Goal: Task Accomplishment & Management: Complete application form

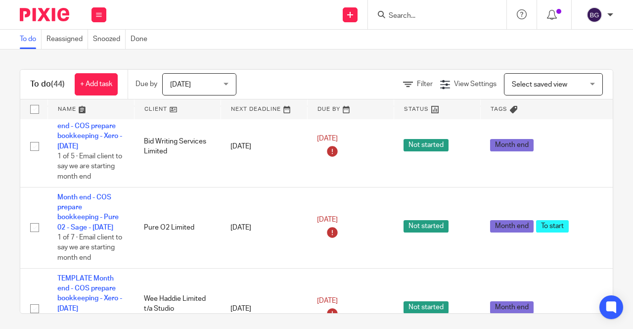
scroll to position [643, 0]
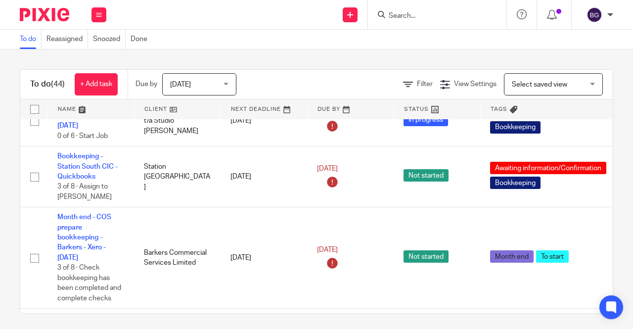
click at [404, 13] on input "Search" at bounding box center [431, 16] width 89 height 9
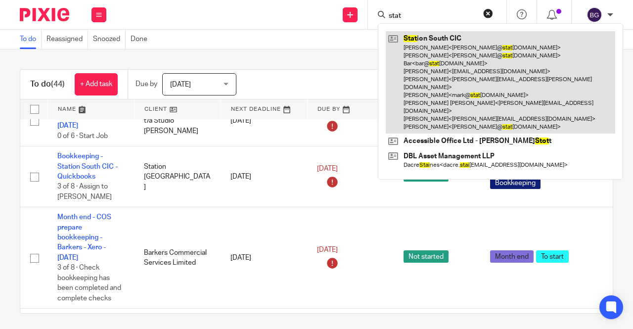
type input "stat"
click at [455, 50] on link at bounding box center [500, 82] width 229 height 102
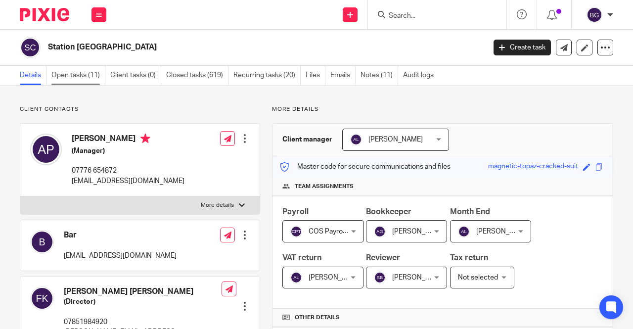
click at [86, 76] on link "Open tasks (11)" at bounding box center [78, 75] width 54 height 19
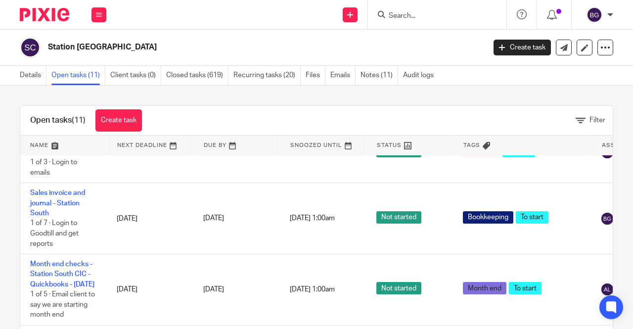
scroll to position [489, 0]
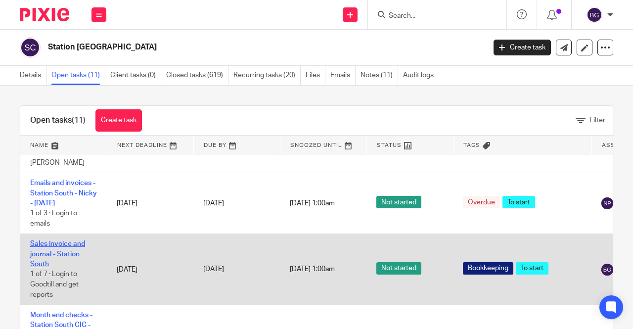
click at [76, 249] on link "Sales invoice and journal - Station South" at bounding box center [57, 253] width 55 height 27
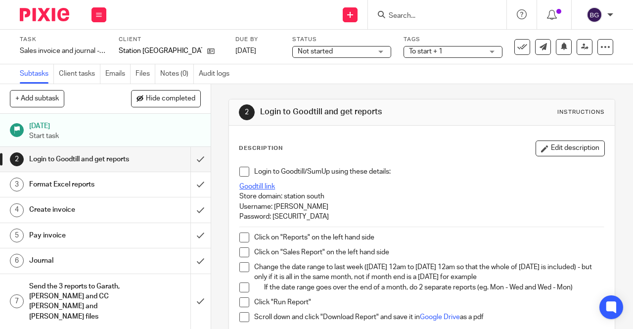
click at [249, 188] on link "Goodtill link" at bounding box center [257, 186] width 36 height 7
click at [309, 197] on p "Store domain: station south" at bounding box center [421, 196] width 365 height 10
drag, startPoint x: 328, startPoint y: 193, endPoint x: 281, endPoint y: 199, distance: 47.3
click at [281, 199] on p "Store domain: station south" at bounding box center [421, 196] width 365 height 10
copy p "station south"
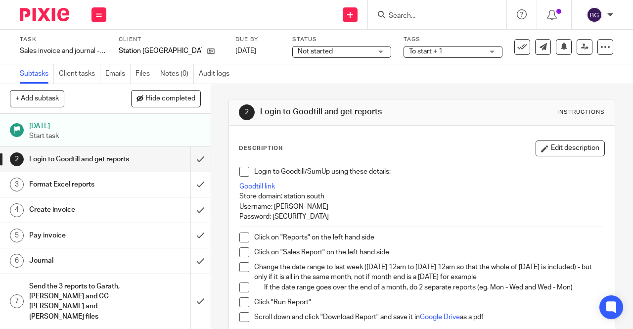
click at [274, 208] on p "Username: Ann" at bounding box center [421, 207] width 365 height 10
copy p "Ann"
click at [296, 216] on p "Password: Cosbookkeeping1" at bounding box center [421, 217] width 365 height 10
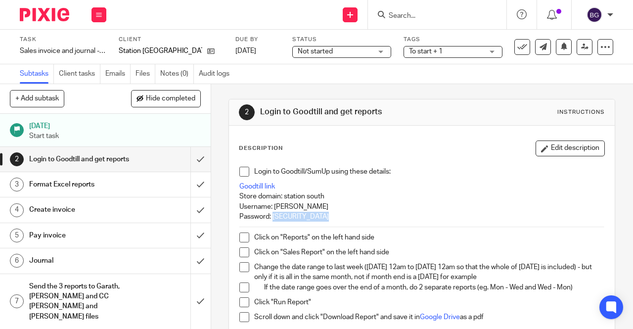
copy p "Cosbookkeeping1"
click at [245, 172] on span at bounding box center [244, 172] width 10 height 10
click at [246, 239] on span at bounding box center [244, 237] width 10 height 10
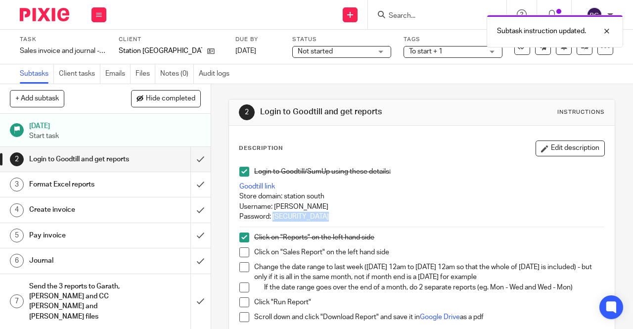
click at [241, 253] on span at bounding box center [244, 252] width 10 height 10
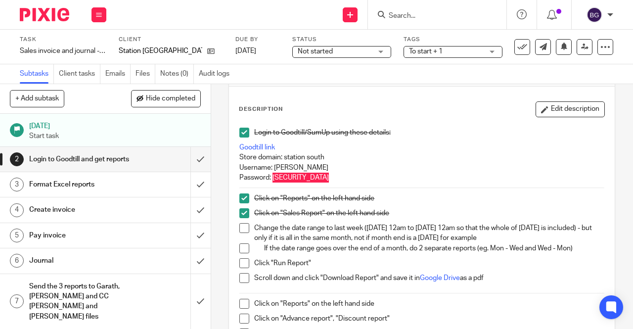
scroll to position [148, 0]
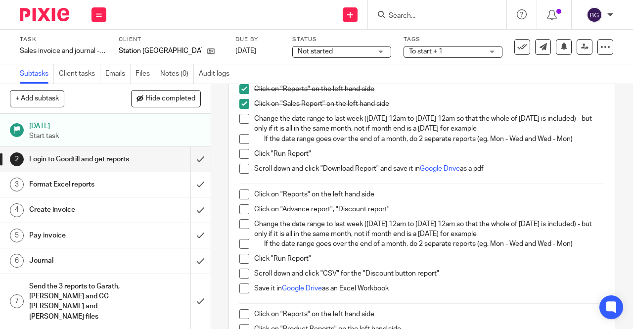
click at [243, 121] on span at bounding box center [244, 119] width 10 height 10
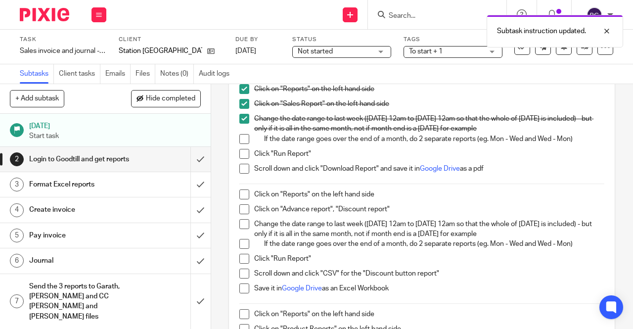
click at [240, 135] on span at bounding box center [244, 139] width 10 height 10
click at [242, 170] on span at bounding box center [244, 169] width 10 height 10
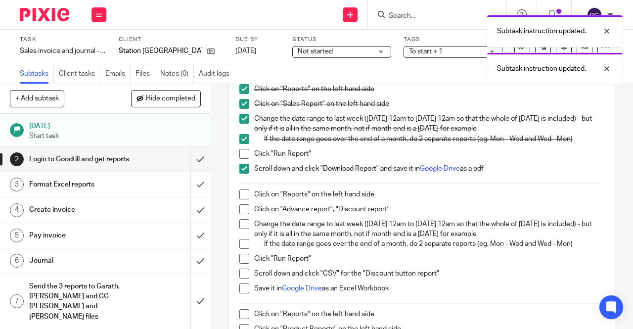
click at [241, 151] on span at bounding box center [244, 154] width 10 height 10
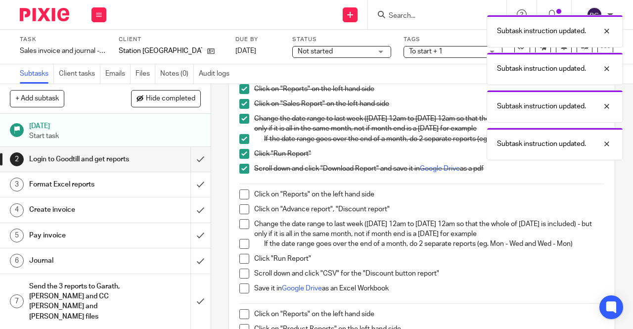
click at [243, 167] on span at bounding box center [244, 169] width 10 height 10
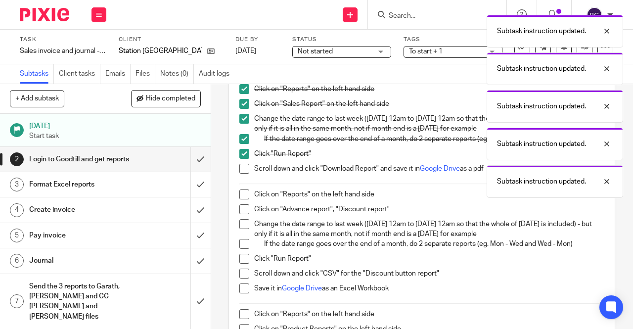
click at [448, 168] on div "Subtask instruction updated. Subtask instruction updated. Subtask instruction u…" at bounding box center [469, 104] width 306 height 188
click at [443, 168] on link "Google Drive" at bounding box center [440, 168] width 40 height 7
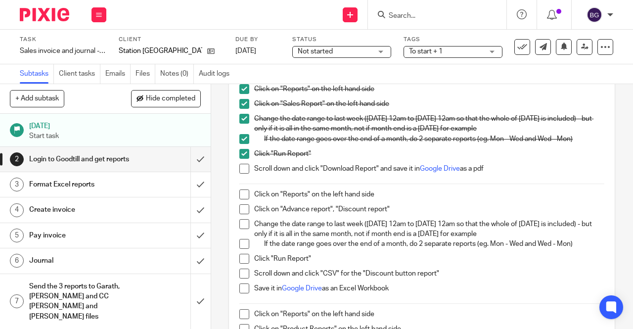
click at [242, 171] on span at bounding box center [244, 169] width 10 height 10
click at [234, 191] on div "Login to Goodtill/SumUp using these details: Goodtill link Store domain: statio…" at bounding box center [421, 219] width 375 height 412
click at [239, 193] on span at bounding box center [244, 194] width 10 height 10
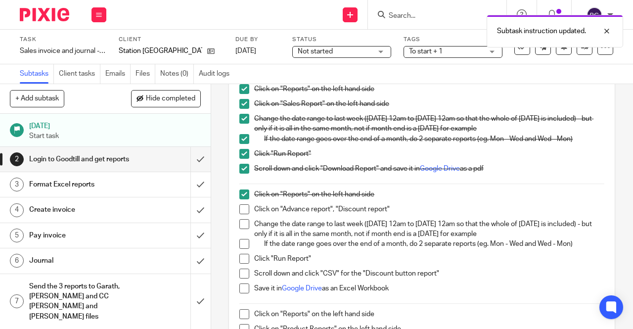
click at [241, 207] on span at bounding box center [244, 209] width 10 height 10
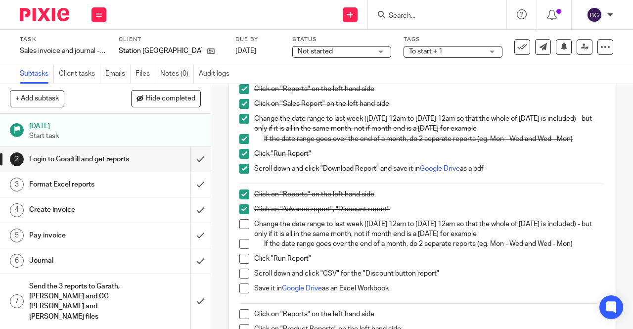
click at [241, 227] on span at bounding box center [244, 224] width 10 height 10
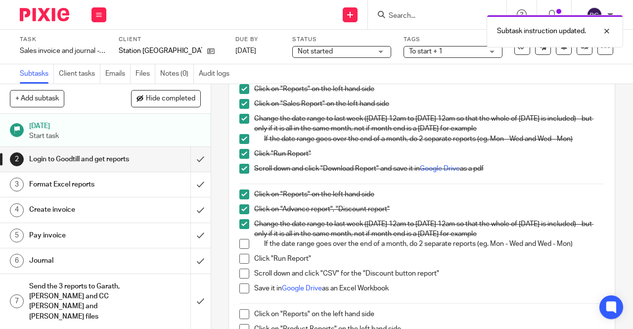
click at [242, 246] on span at bounding box center [244, 244] width 10 height 10
click at [244, 258] on span at bounding box center [244, 259] width 10 height 10
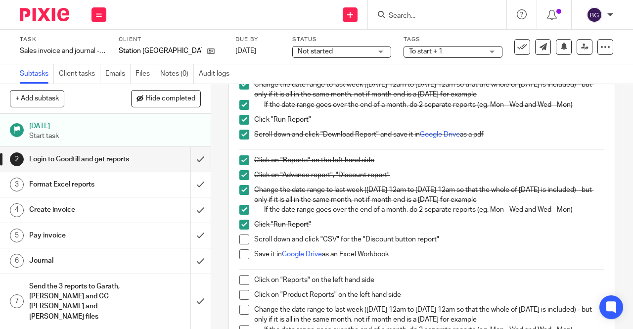
scroll to position [198, 0]
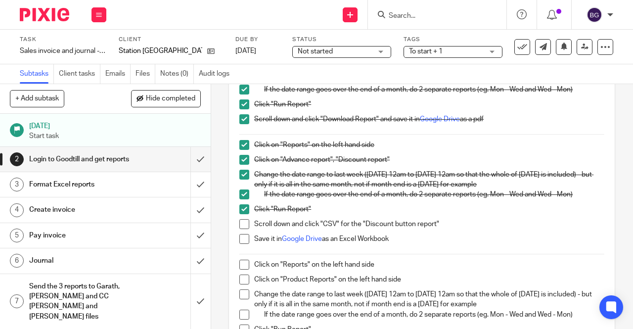
click at [242, 219] on span at bounding box center [244, 224] width 10 height 10
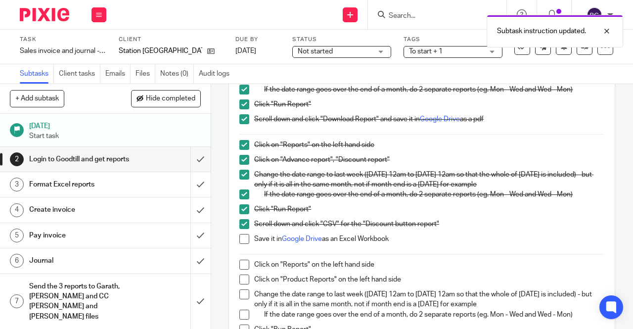
click at [242, 237] on span at bounding box center [244, 239] width 10 height 10
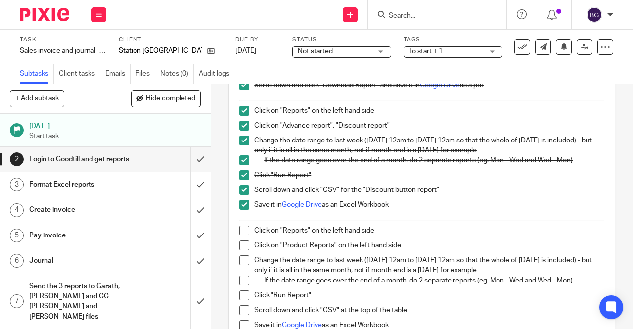
scroll to position [247, 0]
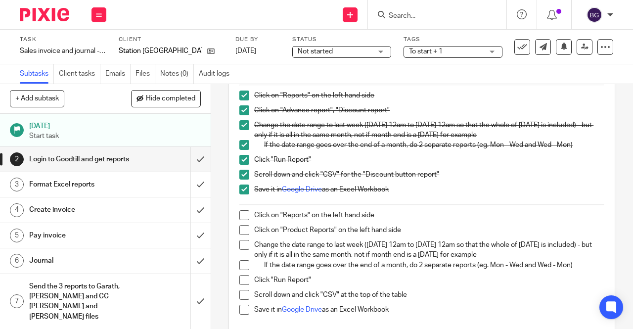
click at [242, 213] on span at bounding box center [244, 215] width 10 height 10
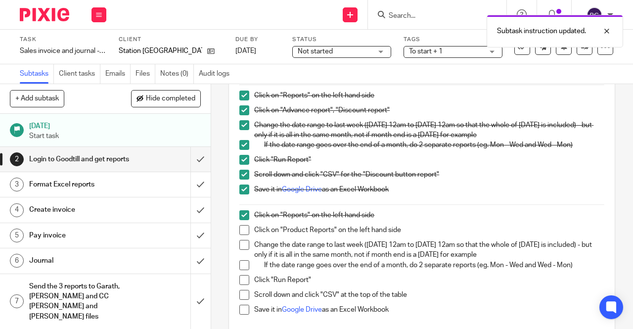
click at [239, 236] on li "Click on "Product Reports" on the left hand side" at bounding box center [421, 232] width 365 height 15
click at [243, 228] on span at bounding box center [244, 230] width 10 height 10
click at [243, 245] on span at bounding box center [244, 245] width 10 height 10
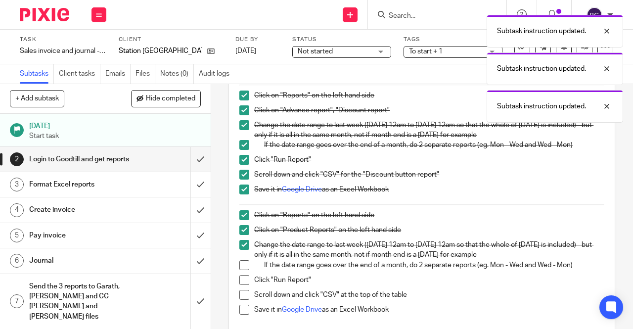
click at [239, 268] on span at bounding box center [244, 265] width 10 height 10
click at [239, 280] on span at bounding box center [244, 280] width 10 height 10
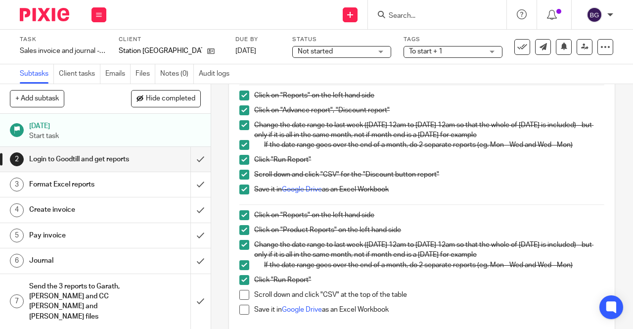
click at [240, 297] on span at bounding box center [244, 295] width 10 height 10
click at [239, 309] on span at bounding box center [244, 309] width 10 height 10
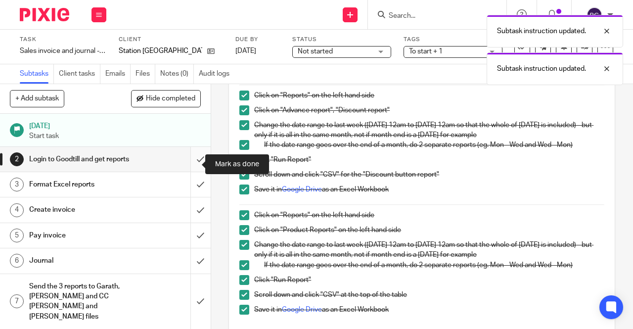
click at [195, 167] on input "submit" at bounding box center [105, 159] width 211 height 25
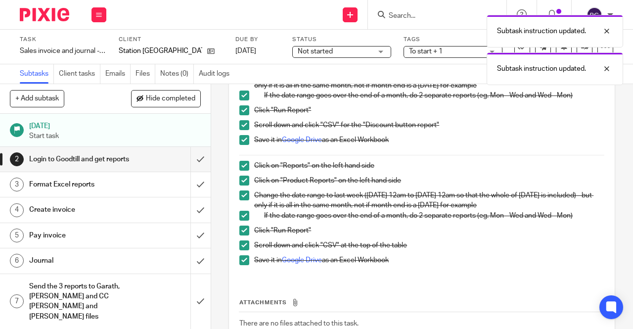
scroll to position [363, 0]
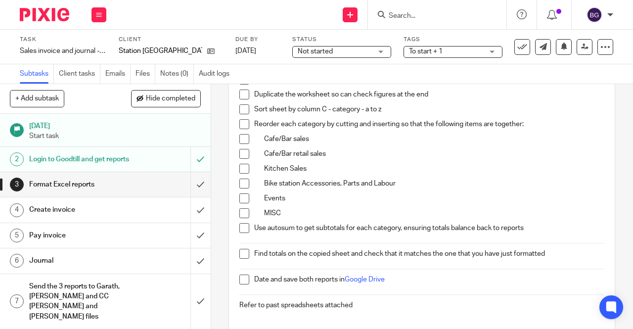
scroll to position [323, 0]
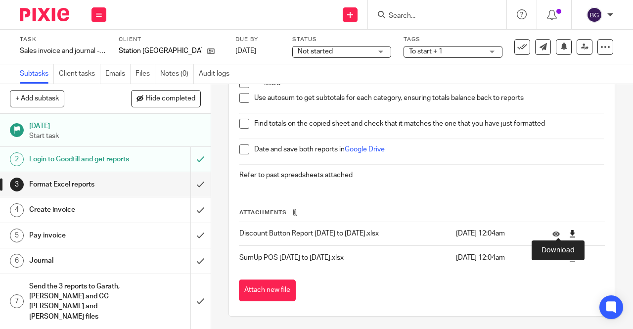
click at [568, 230] on icon at bounding box center [571, 233] width 7 height 7
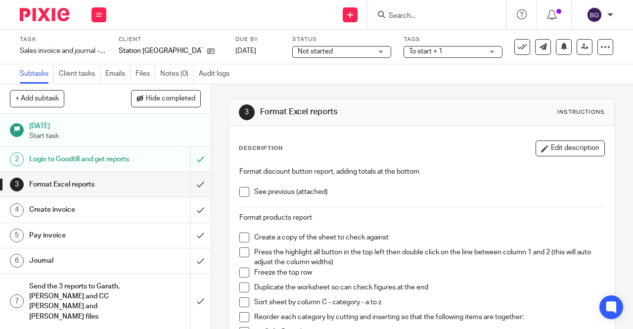
scroll to position [49, 0]
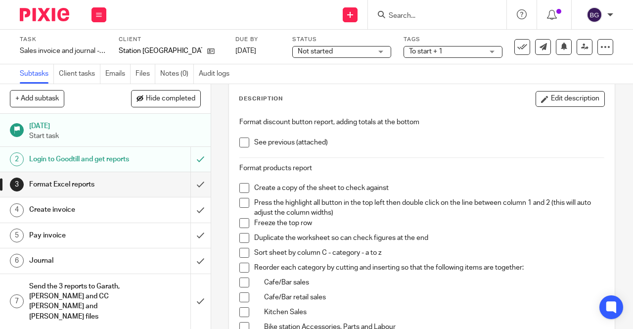
click at [244, 141] on span at bounding box center [244, 142] width 10 height 10
click at [242, 184] on span at bounding box center [244, 188] width 10 height 10
click at [244, 200] on span at bounding box center [244, 203] width 10 height 10
click at [243, 222] on span at bounding box center [244, 223] width 10 height 10
click at [248, 239] on li "Duplicate the worksheet so can check figures at the end" at bounding box center [421, 240] width 365 height 15
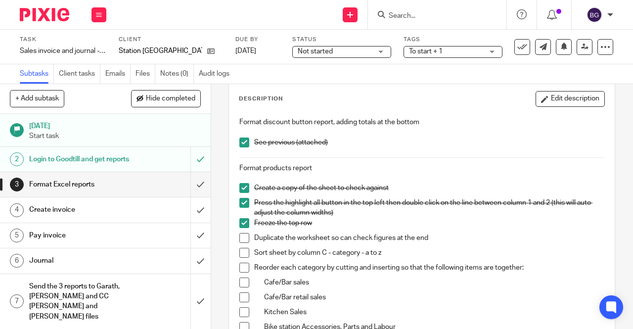
click at [242, 236] on span at bounding box center [244, 238] width 10 height 10
click at [243, 252] on span at bounding box center [244, 253] width 10 height 10
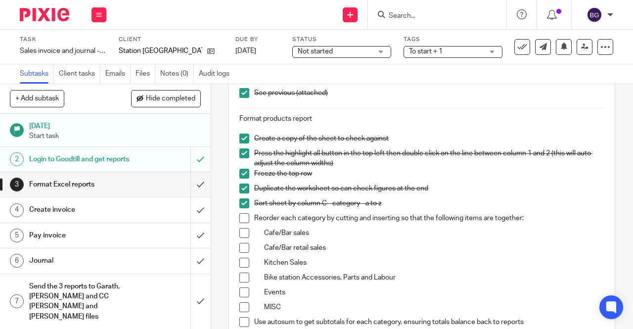
scroll to position [323, 0]
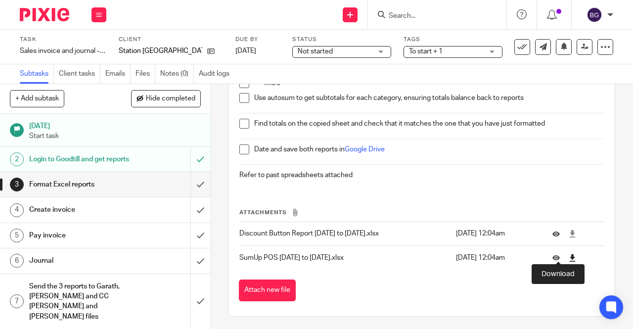
click at [568, 256] on icon at bounding box center [571, 257] width 7 height 7
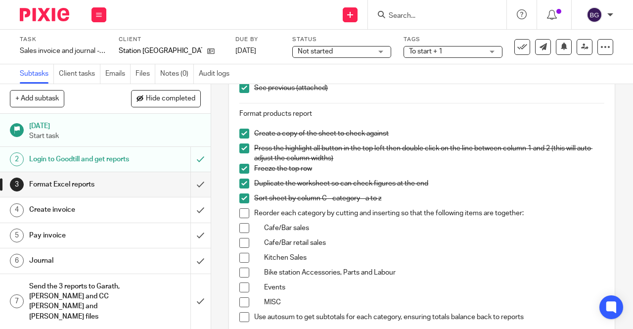
scroll to position [125, 0]
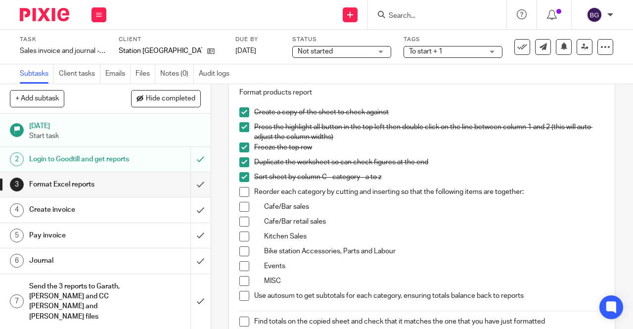
click at [241, 192] on span at bounding box center [244, 192] width 10 height 10
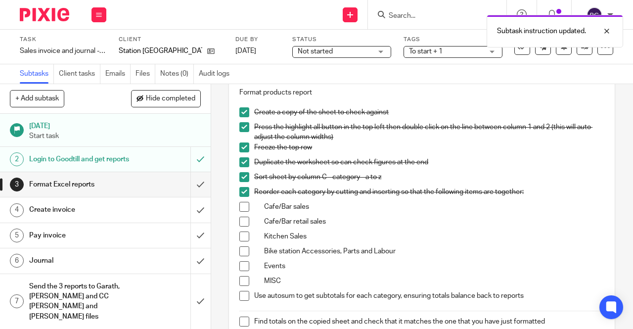
click at [241, 206] on span at bounding box center [244, 207] width 10 height 10
click at [240, 219] on span at bounding box center [244, 221] width 10 height 10
click at [242, 235] on span at bounding box center [244, 236] width 10 height 10
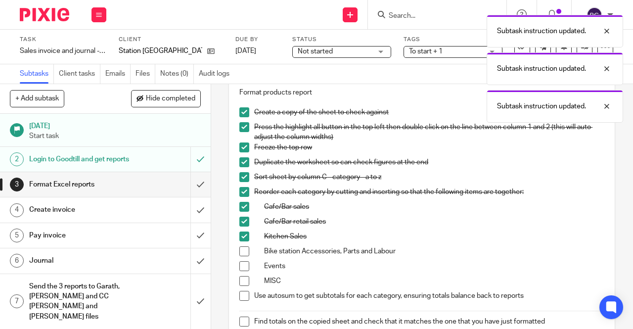
click at [241, 250] on span at bounding box center [244, 251] width 10 height 10
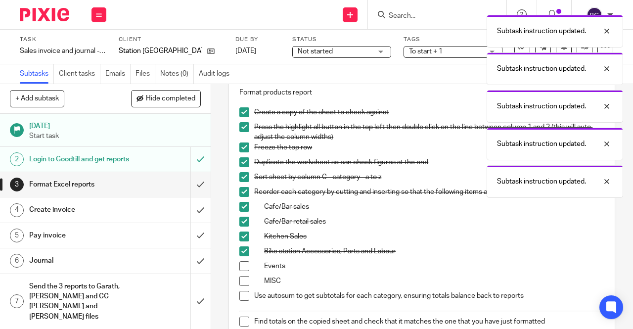
drag, startPoint x: 236, startPoint y: 267, endPoint x: 236, endPoint y: 277, distance: 10.4
click at [239, 267] on span at bounding box center [244, 266] width 10 height 10
click at [239, 280] on span at bounding box center [244, 281] width 10 height 10
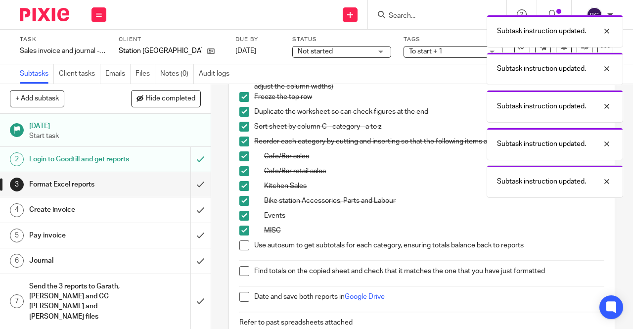
scroll to position [224, 0]
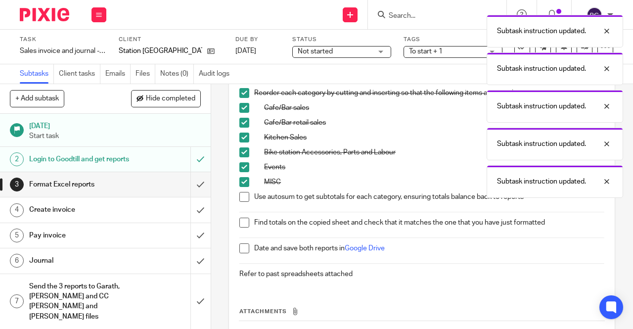
click at [242, 196] on span at bounding box center [244, 197] width 10 height 10
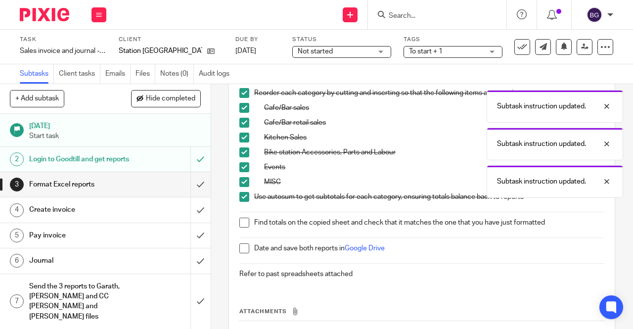
click at [245, 221] on span at bounding box center [244, 222] width 10 height 10
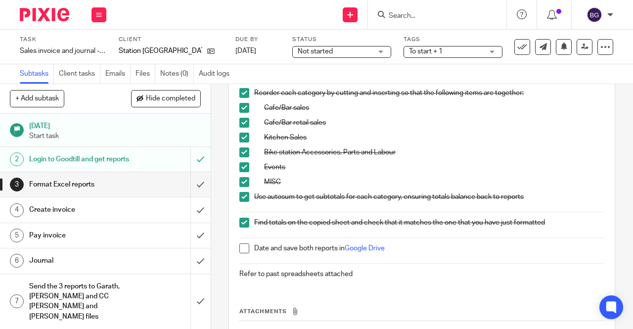
click at [243, 246] on span at bounding box center [244, 248] width 10 height 10
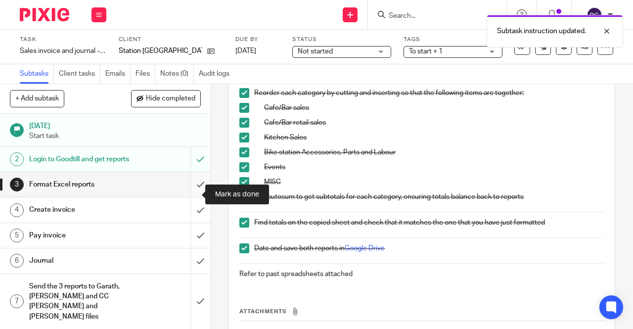
click at [190, 193] on input "submit" at bounding box center [105, 184] width 211 height 25
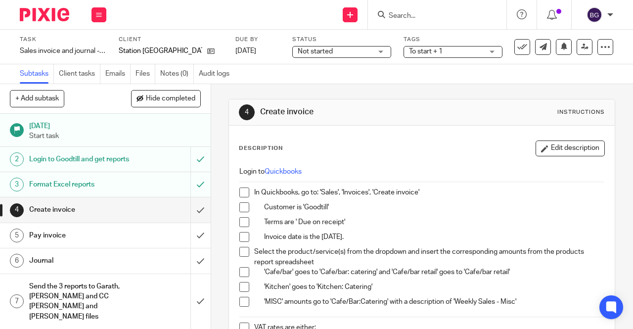
click at [244, 195] on span at bounding box center [244, 192] width 10 height 10
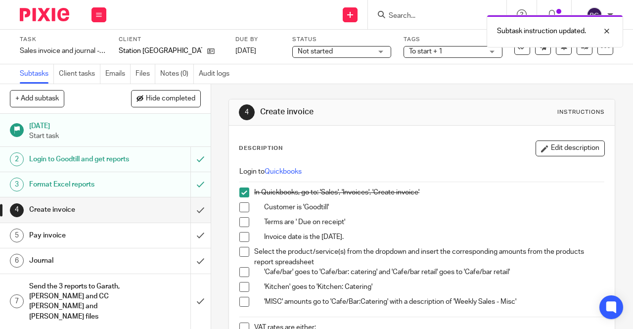
click at [241, 204] on span at bounding box center [244, 207] width 10 height 10
click at [241, 220] on span at bounding box center [244, 222] width 10 height 10
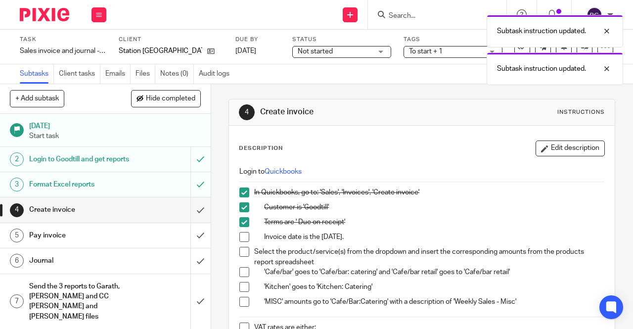
click at [240, 237] on span at bounding box center [244, 237] width 10 height 10
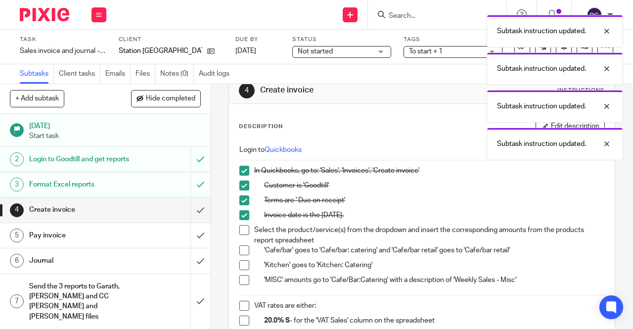
scroll to position [49, 0]
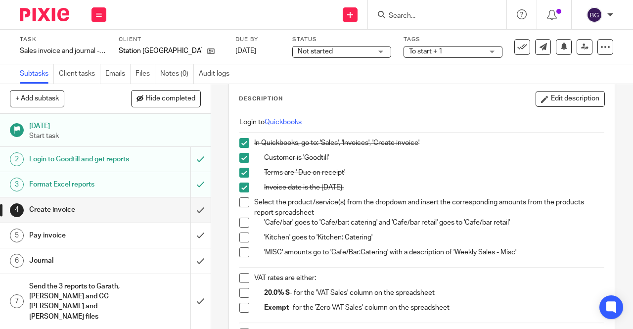
click at [239, 204] on span at bounding box center [244, 202] width 10 height 10
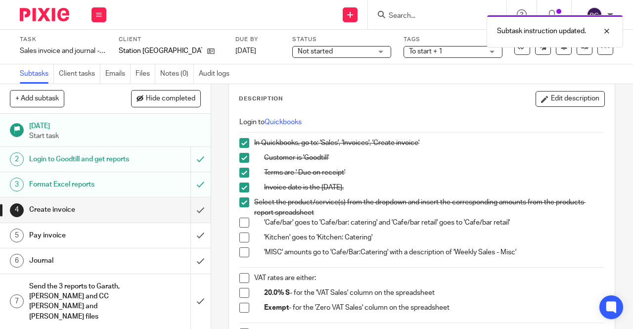
click at [242, 217] on span at bounding box center [244, 222] width 10 height 10
click at [240, 236] on span at bounding box center [244, 237] width 10 height 10
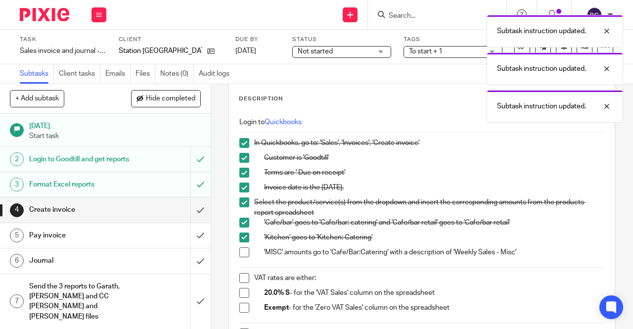
click at [239, 259] on li "'MISC' amounts go to 'Cafe/Bar:Catering' with a description of 'Weekly Sales - …" at bounding box center [421, 254] width 365 height 15
click at [241, 256] on span at bounding box center [244, 252] width 10 height 10
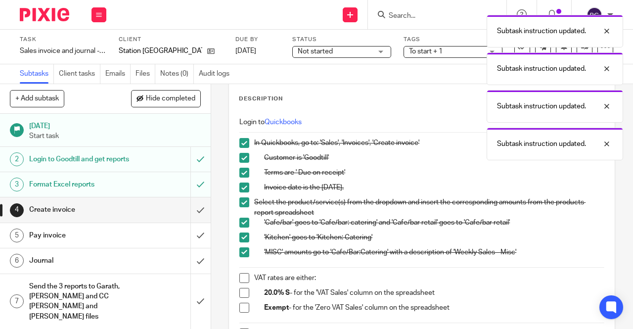
click at [235, 287] on div "Login to Quickbooks In Quickbooks, go to: 'Sales', 'Invoices', 'Create invoice'…" at bounding box center [421, 251] width 375 height 278
click at [241, 291] on span at bounding box center [244, 293] width 10 height 10
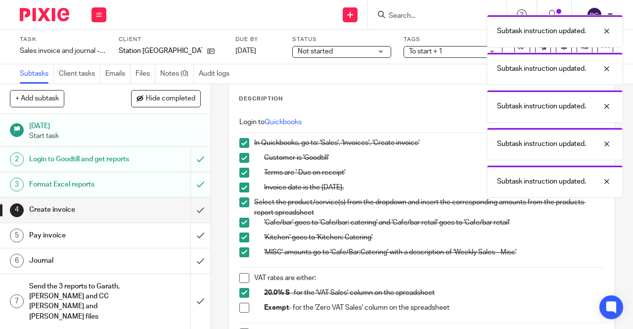
click at [244, 277] on span at bounding box center [244, 278] width 10 height 10
click at [241, 302] on span at bounding box center [244, 307] width 10 height 10
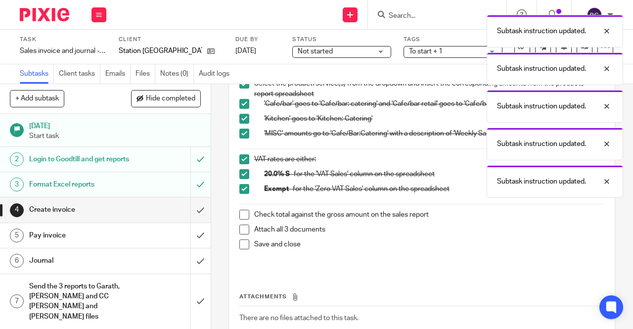
scroll to position [229, 0]
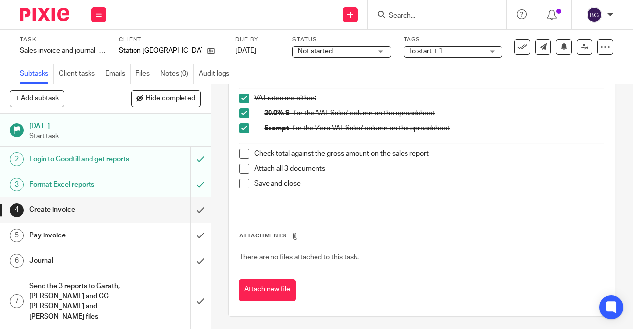
drag, startPoint x: 241, startPoint y: 152, endPoint x: 242, endPoint y: 164, distance: 11.9
click at [241, 152] on span at bounding box center [244, 154] width 10 height 10
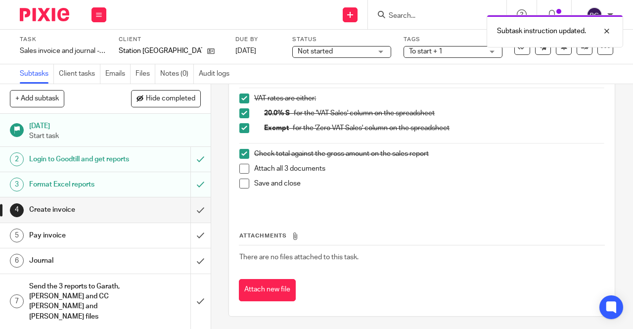
click at [242, 174] on li "Attach all 3 documents" at bounding box center [421, 171] width 365 height 15
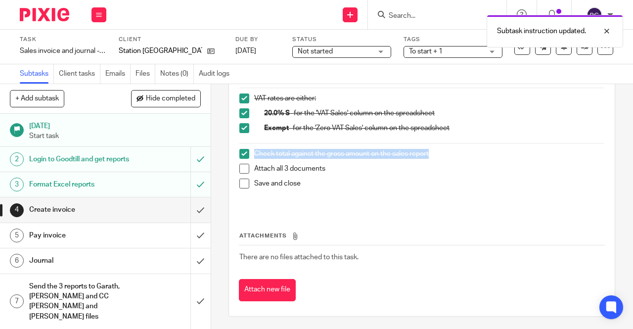
click at [243, 182] on span at bounding box center [244, 183] width 10 height 10
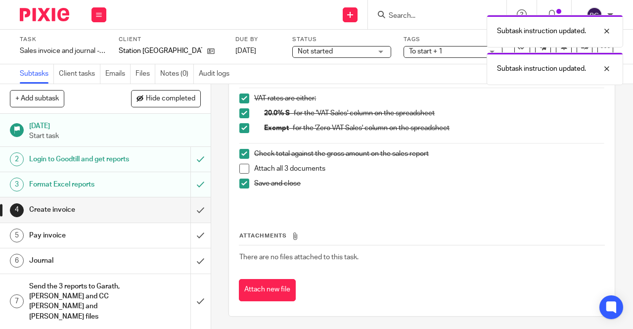
click at [243, 171] on span at bounding box center [244, 169] width 10 height 10
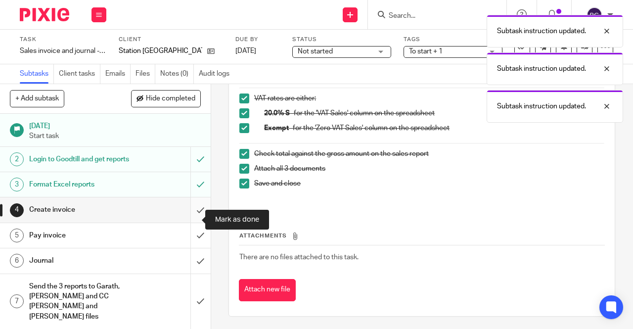
click at [191, 220] on input "submit" at bounding box center [105, 209] width 211 height 25
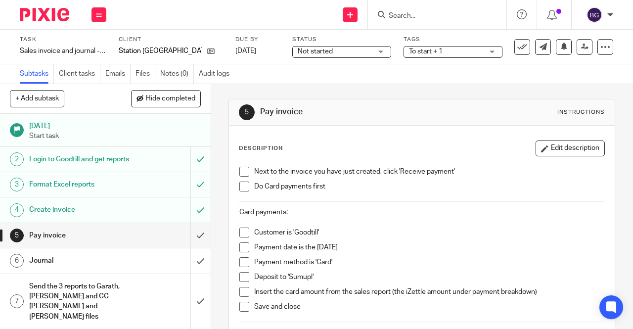
click at [244, 171] on span at bounding box center [244, 172] width 10 height 10
click at [243, 186] on span at bounding box center [244, 186] width 10 height 10
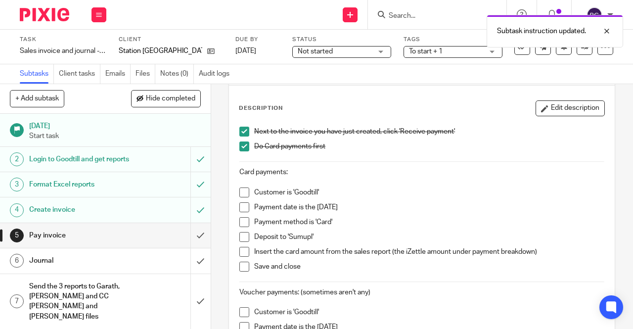
scroll to position [49, 0]
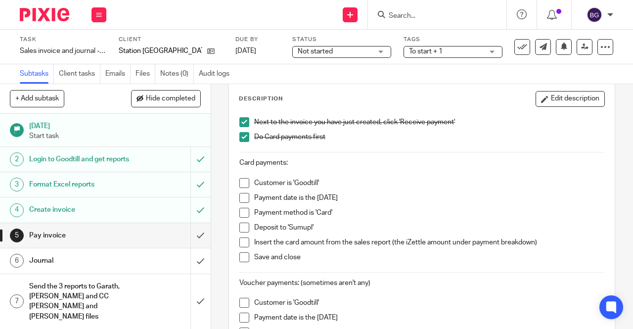
click at [243, 184] on span at bounding box center [244, 183] width 10 height 10
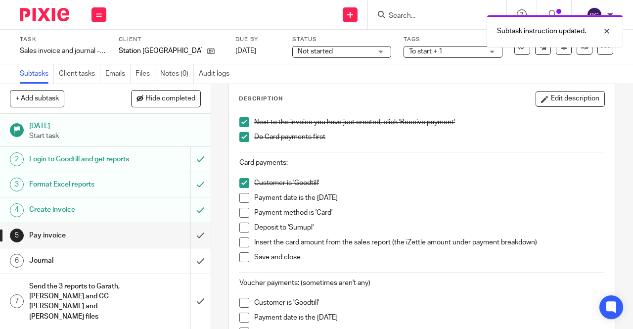
click at [245, 198] on span at bounding box center [244, 198] width 10 height 10
click at [239, 214] on span at bounding box center [244, 213] width 10 height 10
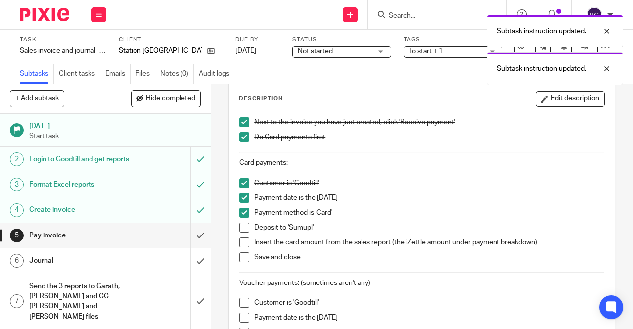
click at [241, 226] on span at bounding box center [244, 227] width 10 height 10
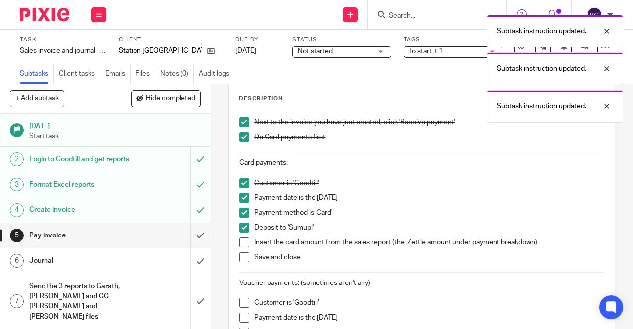
click at [239, 241] on span at bounding box center [244, 242] width 10 height 10
click at [239, 255] on span at bounding box center [244, 257] width 10 height 10
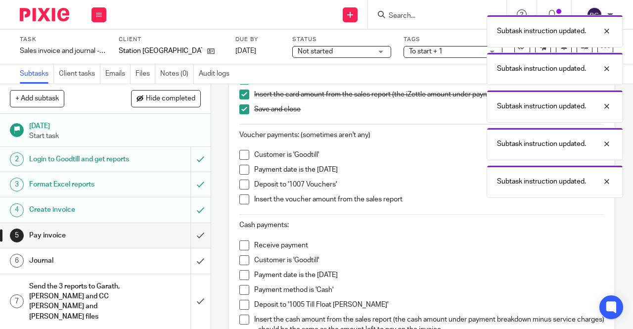
scroll to position [198, 0]
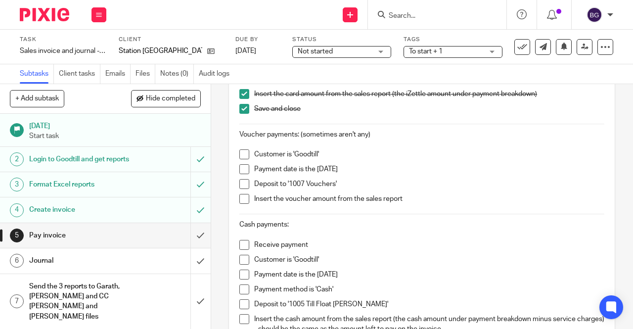
click at [239, 155] on span at bounding box center [244, 154] width 10 height 10
click at [241, 172] on span at bounding box center [244, 169] width 10 height 10
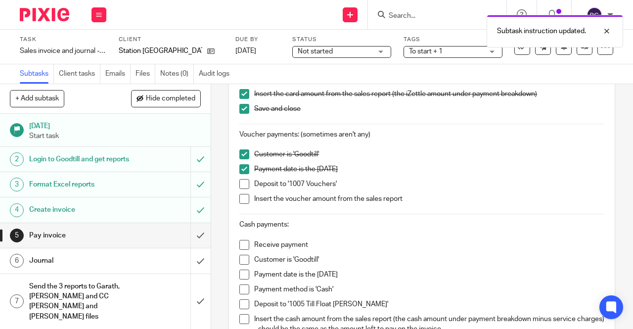
click at [241, 181] on span at bounding box center [244, 184] width 10 height 10
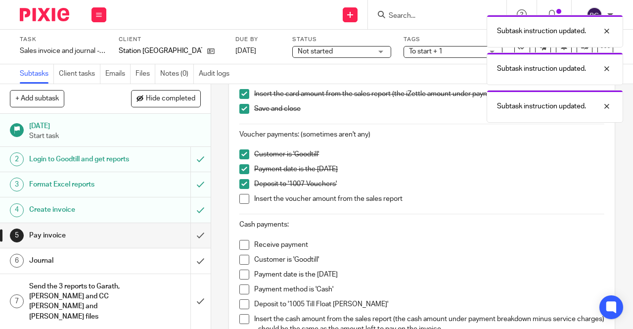
click at [239, 196] on span at bounding box center [244, 199] width 10 height 10
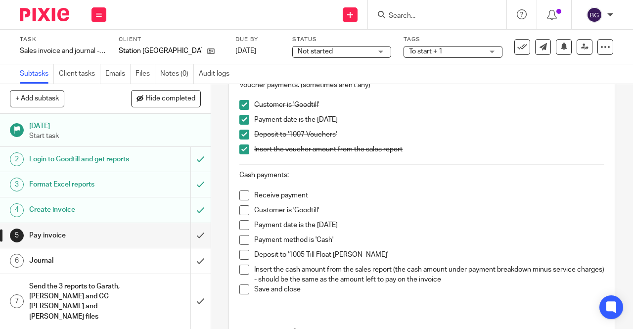
scroll to position [297, 0]
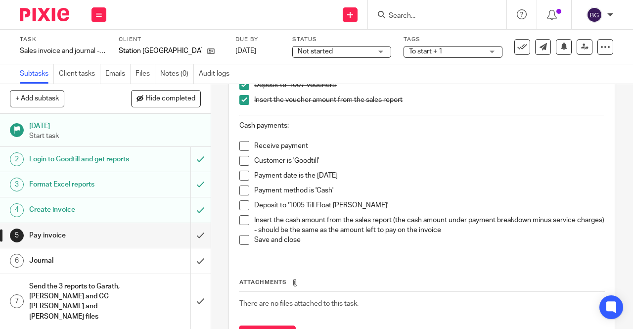
click at [239, 142] on span at bounding box center [244, 146] width 10 height 10
click at [242, 156] on span at bounding box center [244, 161] width 10 height 10
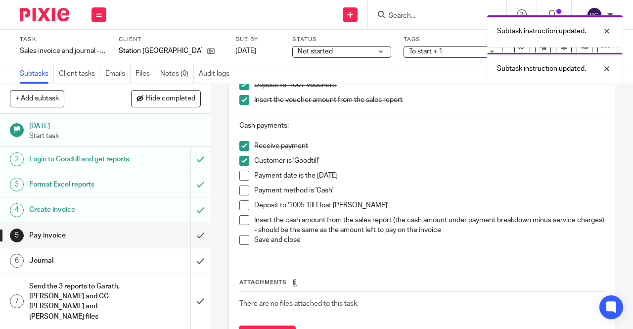
click at [243, 171] on span at bounding box center [244, 176] width 10 height 10
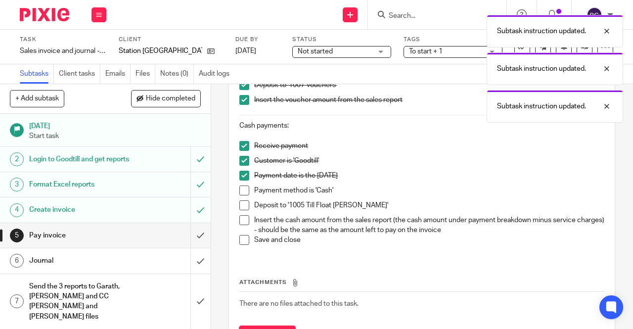
click at [241, 185] on span at bounding box center [244, 190] width 10 height 10
click at [244, 203] on span at bounding box center [244, 205] width 10 height 10
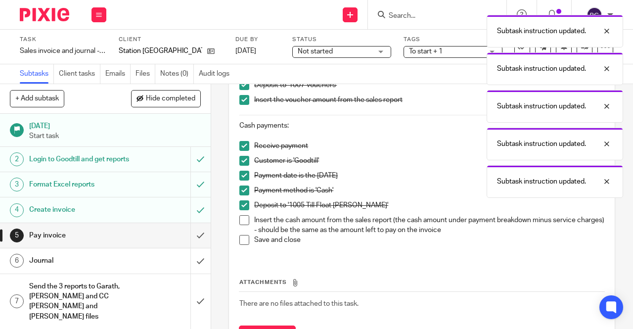
click at [244, 219] on span at bounding box center [244, 220] width 10 height 10
click at [240, 238] on span at bounding box center [244, 240] width 10 height 10
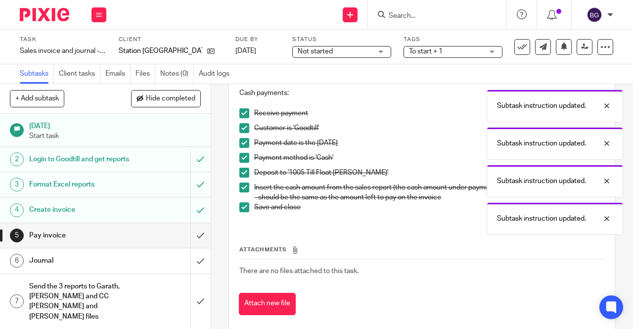
scroll to position [343, 0]
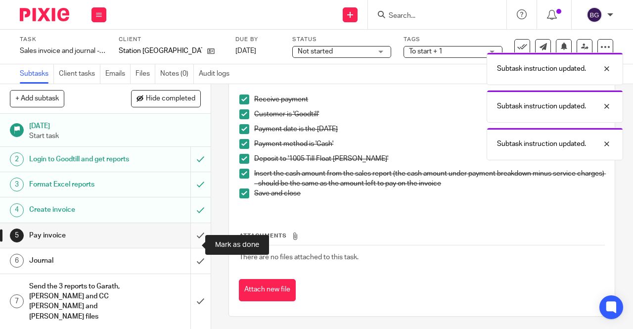
click at [195, 244] on input "submit" at bounding box center [105, 235] width 211 height 25
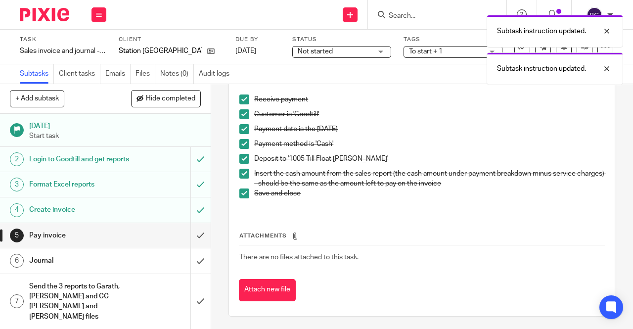
click at [82, 260] on link "6 Journal" at bounding box center [95, 260] width 190 height 25
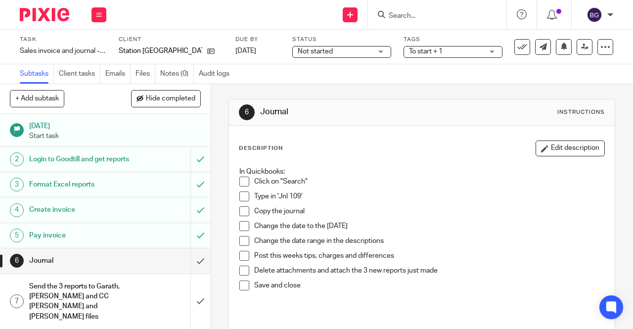
click at [241, 178] on span at bounding box center [244, 181] width 10 height 10
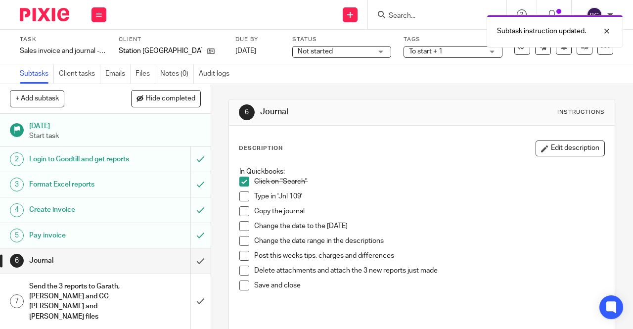
click at [242, 195] on span at bounding box center [244, 196] width 10 height 10
drag, startPoint x: 240, startPoint y: 222, endPoint x: 240, endPoint y: 236, distance: 13.8
click at [240, 222] on span at bounding box center [244, 226] width 10 height 10
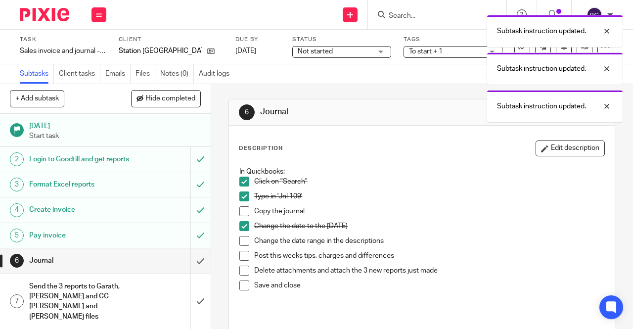
click at [244, 262] on li "Post this weeks tips, charges and differences" at bounding box center [421, 258] width 365 height 15
click at [241, 269] on span at bounding box center [244, 270] width 10 height 10
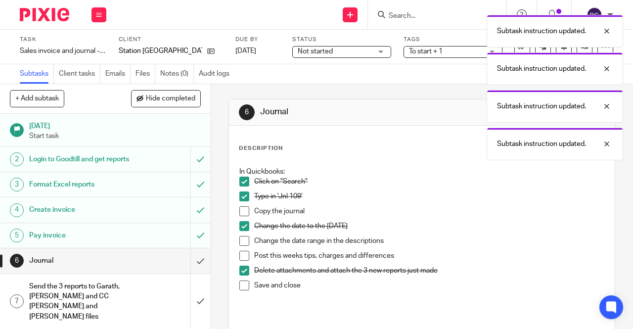
click at [242, 252] on span at bounding box center [244, 256] width 10 height 10
click at [241, 239] on span at bounding box center [244, 241] width 10 height 10
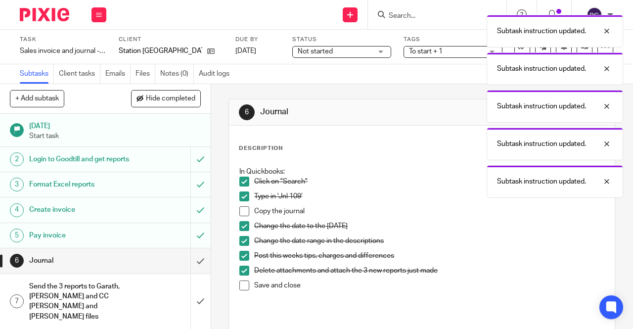
click at [244, 213] on span at bounding box center [244, 211] width 10 height 10
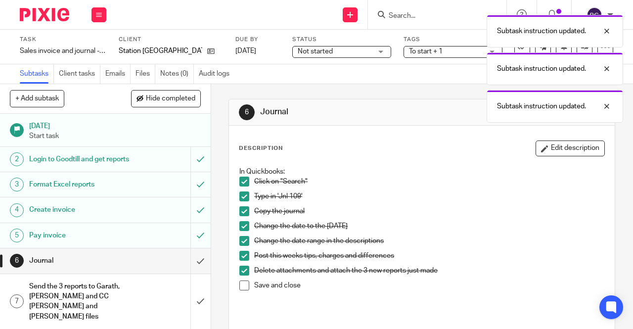
click at [240, 288] on span at bounding box center [244, 285] width 10 height 10
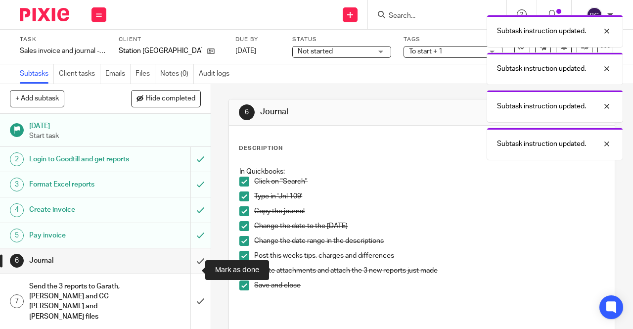
click at [184, 264] on input "submit" at bounding box center [105, 260] width 211 height 25
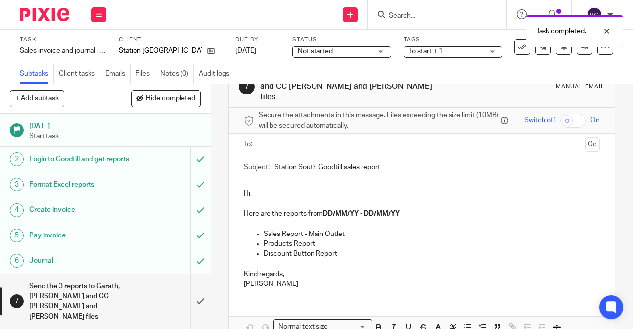
scroll to position [49, 0]
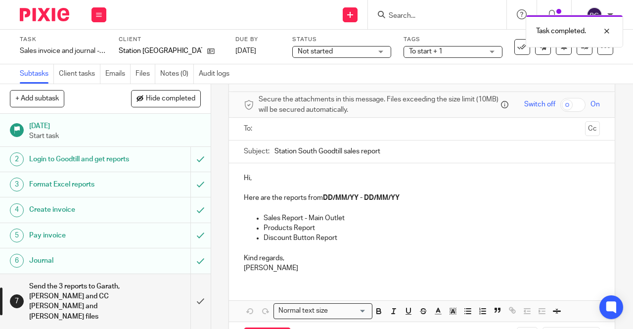
click at [367, 194] on strong "DD/MM/YY - DD/MM/YY" at bounding box center [361, 197] width 77 height 7
click at [396, 194] on strong "DD/MM/YY - DD/MM/YY" at bounding box center [361, 197] width 77 height 7
click at [397, 194] on strong "DD/MM/YY - DD/MM/YY" at bounding box center [361, 197] width 77 height 7
click at [360, 194] on strong "DD/MM/YY - DD/MM/YY" at bounding box center [361, 197] width 77 height 7
click at [419, 193] on p "Here are the reports from DD/MM/YY - DD/MM/YY" at bounding box center [422, 198] width 356 height 10
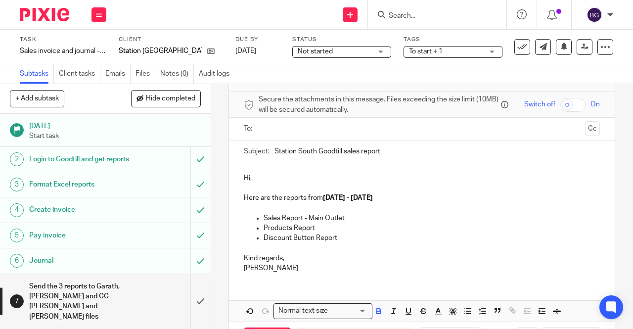
click at [300, 123] on input "text" at bounding box center [421, 128] width 319 height 11
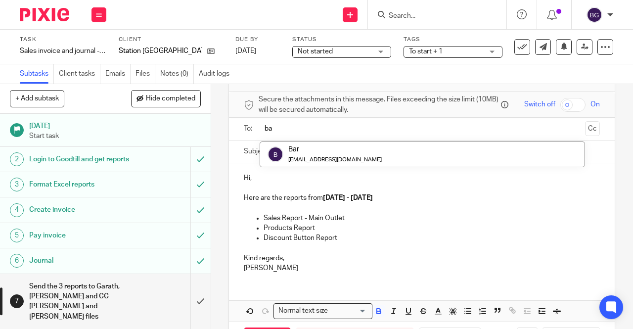
type input "bar"
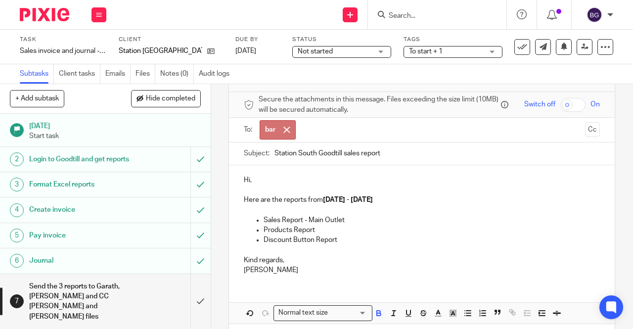
click at [300, 121] on input "text" at bounding box center [440, 129] width 281 height 19
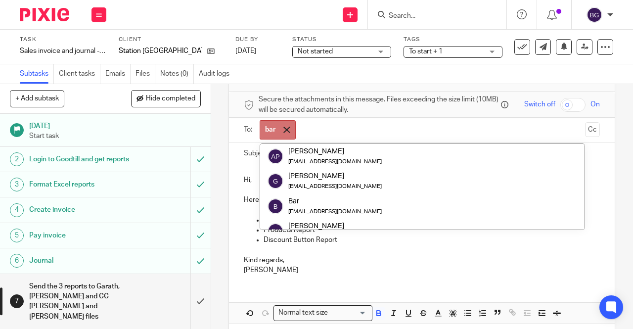
click at [283, 127] on span at bounding box center [286, 130] width 6 height 6
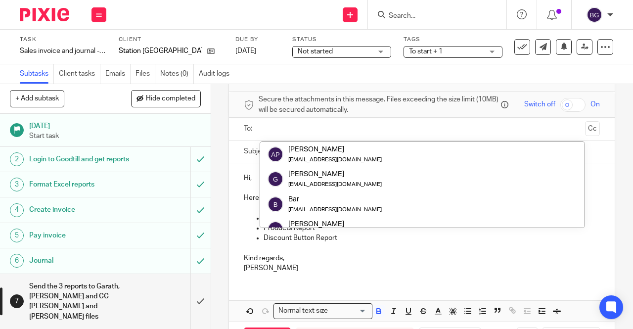
click at [282, 125] on input "text" at bounding box center [421, 128] width 319 height 11
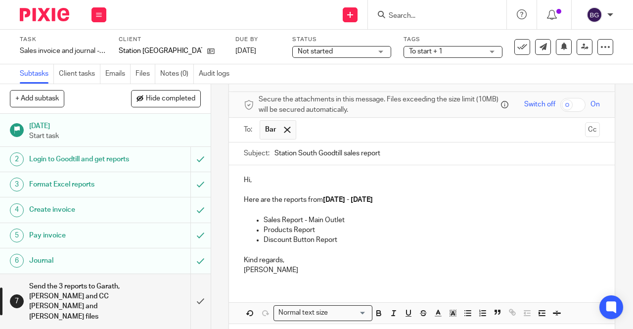
click at [322, 120] on input "text" at bounding box center [441, 129] width 280 height 19
click at [585, 125] on button "Cc" at bounding box center [592, 129] width 15 height 15
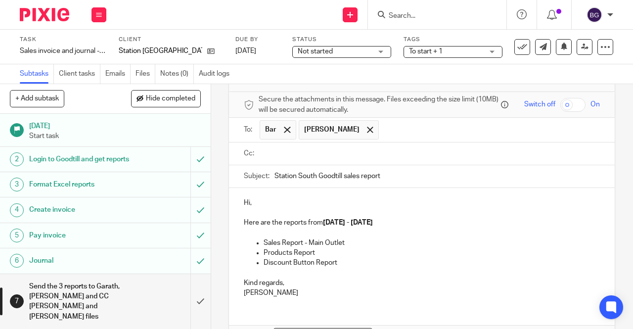
click at [340, 148] on input "text" at bounding box center [429, 153] width 334 height 11
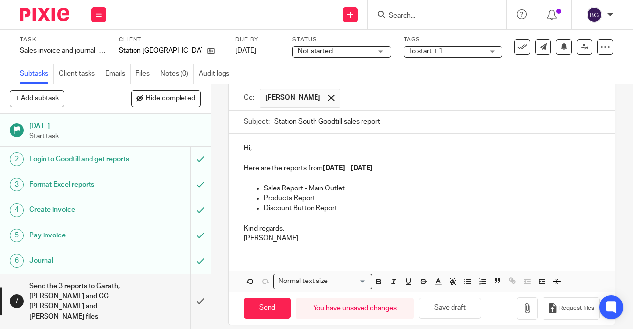
scroll to position [107, 0]
click at [286, 234] on p "[PERSON_NAME]" at bounding box center [422, 237] width 356 height 10
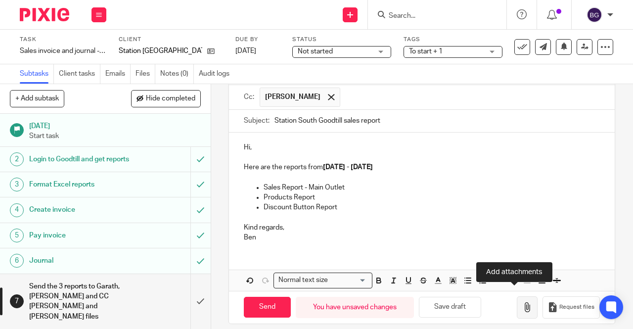
click at [522, 302] on icon "button" at bounding box center [527, 307] width 10 height 10
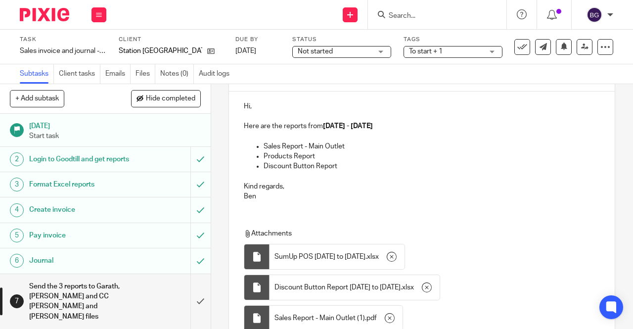
scroll to position [223, 0]
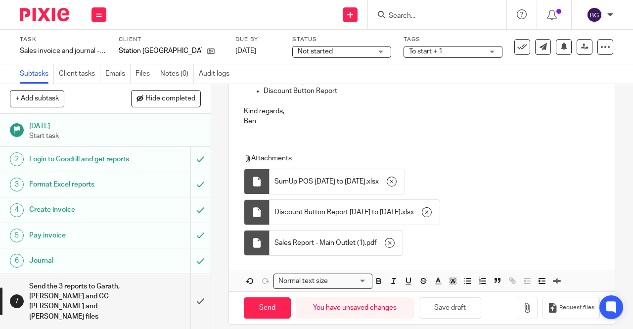
click at [468, 224] on div "Attachments SumUp POS [DATE] to [DATE] . xlsx Discount Button Report [DATE] to …" at bounding box center [420, 206] width 353 height 107
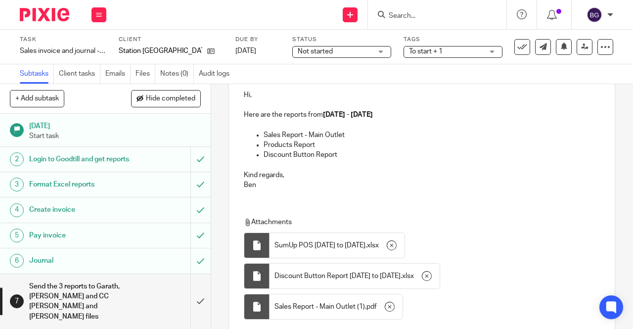
scroll to position [75, 0]
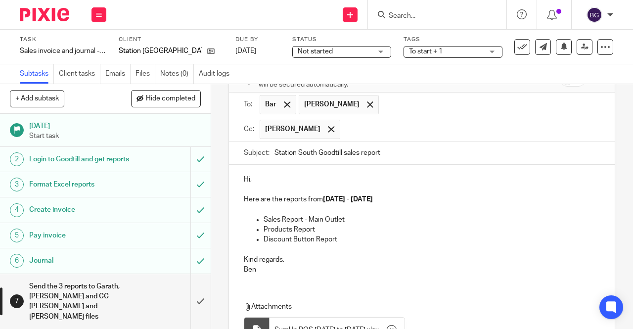
click at [320, 255] on p "Kind regards," at bounding box center [422, 260] width 356 height 10
click at [287, 264] on p "Ben" at bounding box center [422, 269] width 356 height 10
click at [291, 255] on p "Kind regards," at bounding box center [422, 260] width 356 height 10
click at [373, 234] on p "Discount Button Report" at bounding box center [431, 239] width 336 height 10
click at [338, 225] on p "Products Report" at bounding box center [431, 229] width 336 height 10
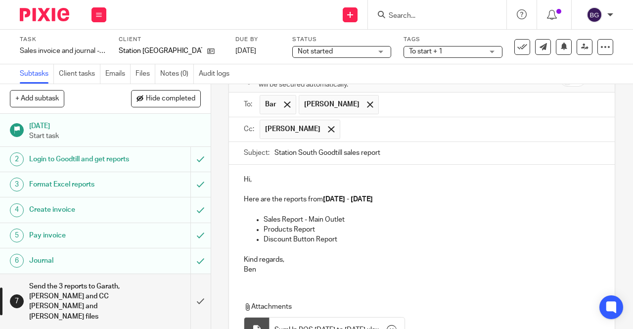
click at [354, 224] on p "Products Report" at bounding box center [431, 229] width 336 height 10
click at [363, 214] on p "Sales Report - Main Outlet" at bounding box center [431, 219] width 336 height 10
click at [411, 194] on p "Here are the reports from [DATE] - [DATE]" at bounding box center [422, 199] width 356 height 10
click at [384, 205] on p at bounding box center [422, 209] width 356 height 10
click at [362, 224] on p "Products Report" at bounding box center [431, 229] width 336 height 10
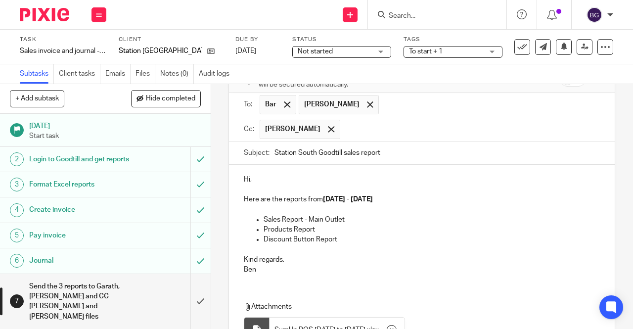
click at [349, 234] on p "Discount Button Report" at bounding box center [431, 239] width 336 height 10
click at [324, 245] on p at bounding box center [422, 250] width 356 height 10
click at [304, 255] on p "Kind regards," at bounding box center [422, 260] width 356 height 10
click at [291, 264] on p "Ben" at bounding box center [422, 269] width 356 height 10
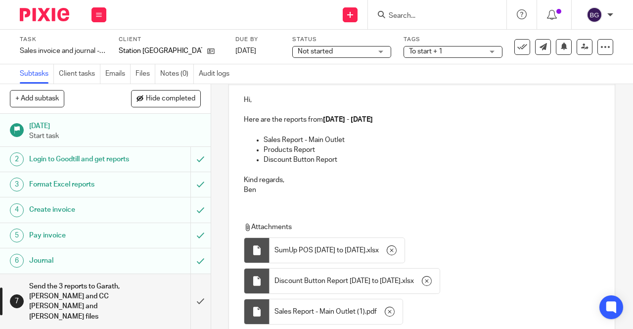
scroll to position [223, 0]
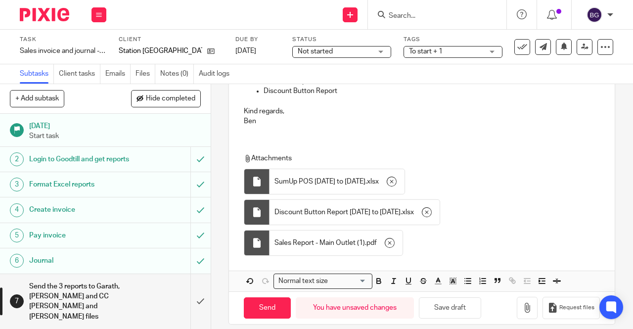
click at [486, 205] on div "Attachments SumUp POS [DATE] to [DATE] . xlsx Discount Button Report [DATE] to …" at bounding box center [420, 206] width 353 height 107
click at [385, 238] on icon "button" at bounding box center [390, 243] width 10 height 10
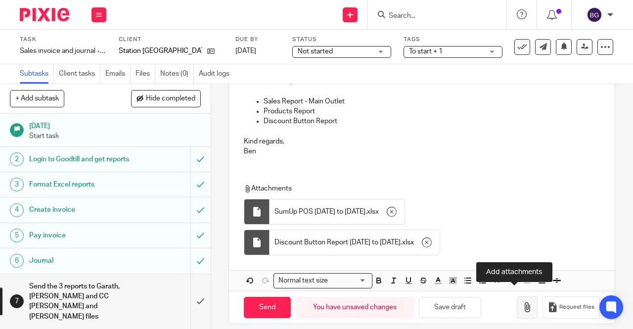
click at [519, 302] on button "button" at bounding box center [526, 307] width 21 height 22
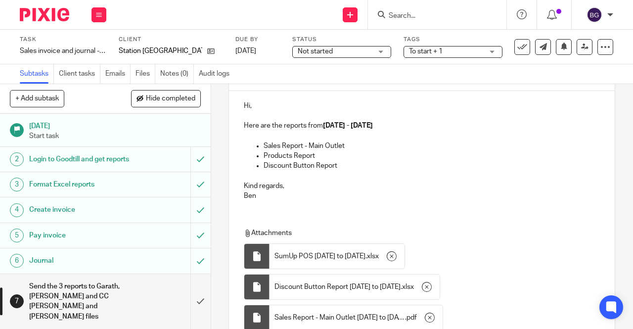
scroll to position [223, 0]
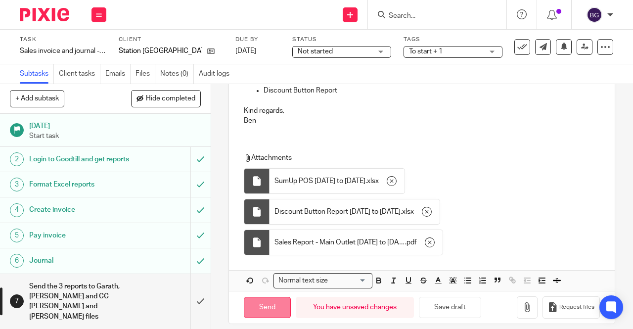
click at [272, 297] on input "Send" at bounding box center [267, 307] width 47 height 21
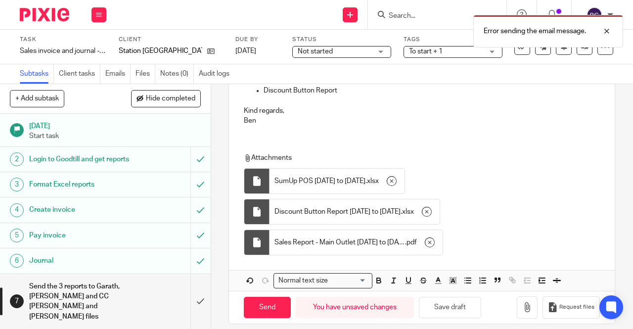
click at [460, 174] on div "Attachments SumUp POS [DATE] to [DATE] . xlsx Discount Button Report [DATE] to …" at bounding box center [420, 206] width 353 height 107
click at [445, 179] on div "Attachments SumUp POS [DATE] to [DATE] . xlsx Discount Button Report [DATE] to …" at bounding box center [420, 206] width 353 height 107
click at [276, 297] on input "Send" at bounding box center [267, 307] width 47 height 21
type input "Sent"
